Goal: Find specific page/section: Find specific page/section

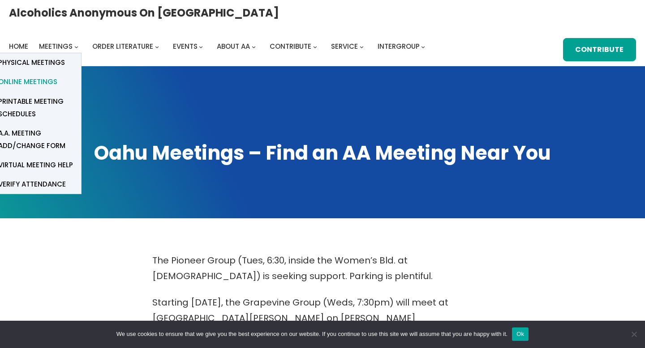
click at [57, 76] on span "Online Meetings" at bounding box center [27, 82] width 59 height 13
click at [73, 40] on link "Meetings" at bounding box center [56, 46] width 34 height 13
click at [57, 76] on span "Online Meetings" at bounding box center [27, 82] width 59 height 13
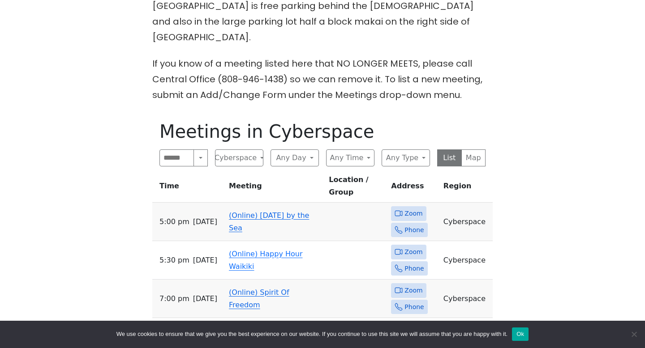
scroll to position [400, 0]
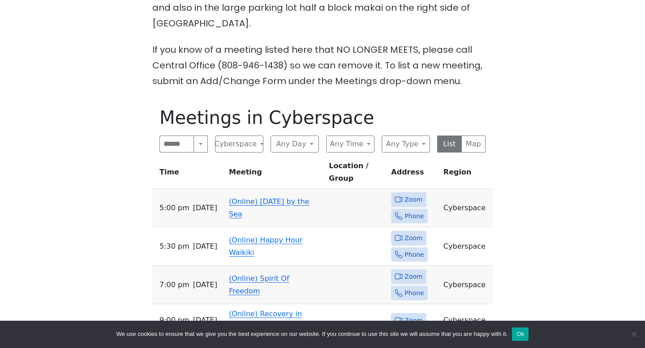
click at [263, 197] on link "(Online) [DATE] by the Sea" at bounding box center [269, 207] width 80 height 21
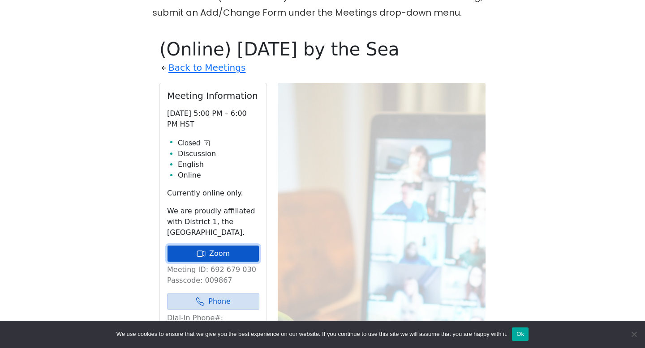
click at [222, 245] on link "Zoom" at bounding box center [213, 253] width 92 height 17
click at [143, 162] on div "The Pioneer Group (Tues, 6:30, inside the Women’s Bld. at Central Union Church)…" at bounding box center [322, 175] width 580 height 781
